Goal: Information Seeking & Learning: Find specific fact

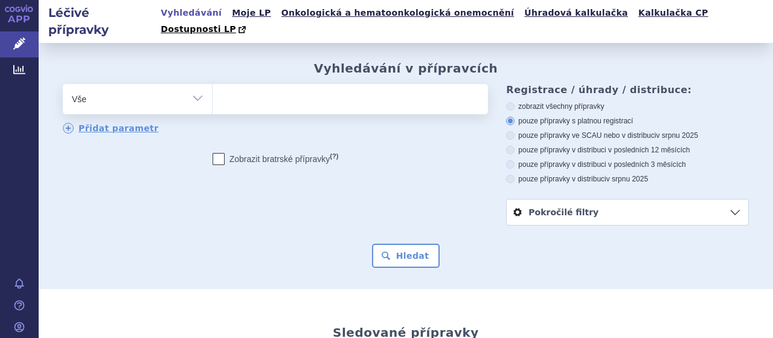
click at [244, 84] on ul at bounding box center [349, 96] width 273 height 25
click at [213, 83] on select at bounding box center [212, 98] width 1 height 30
click at [244, 84] on ul at bounding box center [349, 96] width 273 height 25
click at [213, 83] on select at bounding box center [212, 98] width 1 height 30
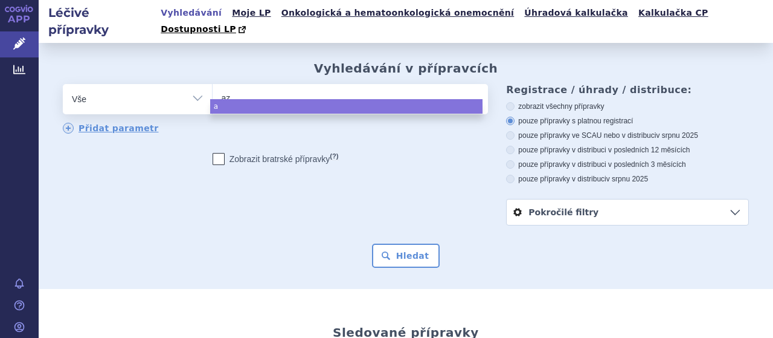
type input "aza"
type input "azaci"
type input "azacit"
type input "azaciti"
type input "azacitidi"
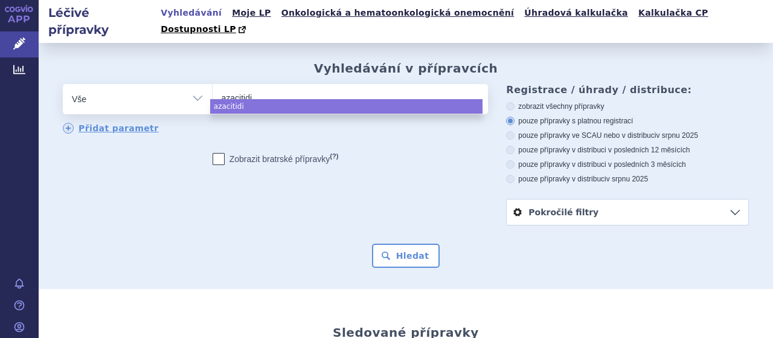
type input "azacitidin"
select select "azacitidin"
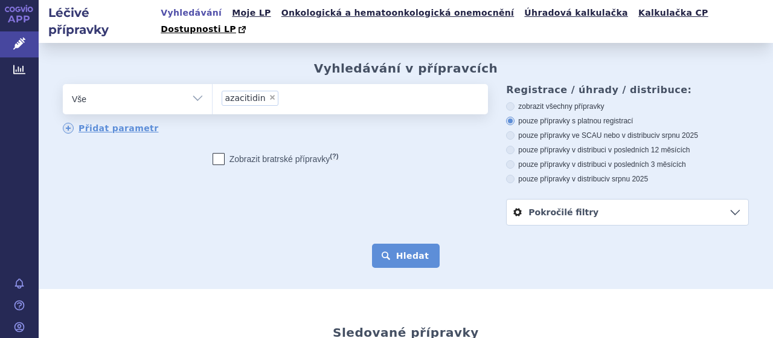
click at [386, 244] on button "Hledat" at bounding box center [406, 256] width 68 height 24
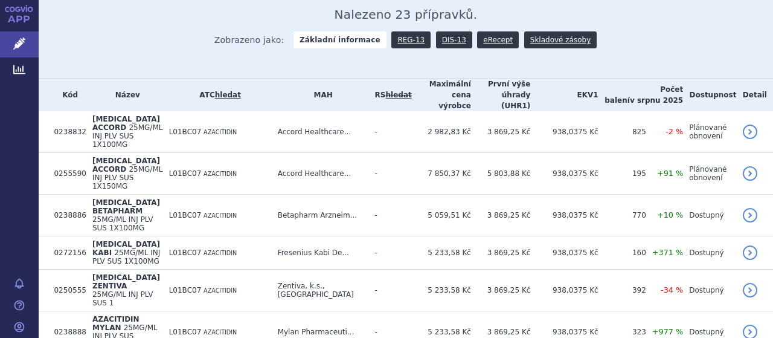
scroll to position [266, 0]
